Goal: Navigation & Orientation: Find specific page/section

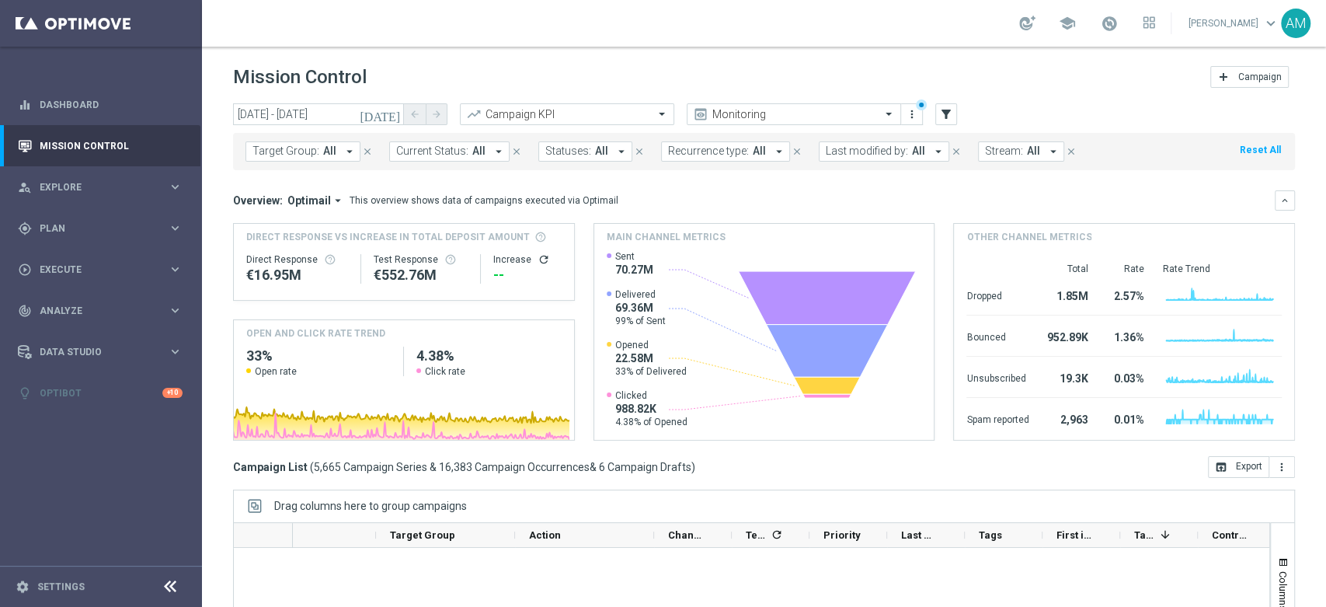
scroll to position [0, 238]
